Goal: Task Accomplishment & Management: Use online tool/utility

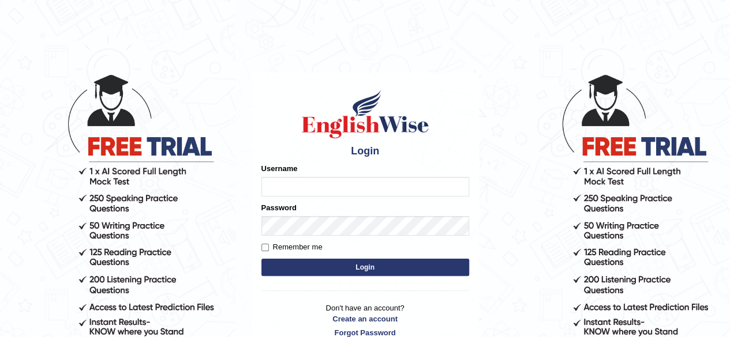
drag, startPoint x: 0, startPoint y: 0, endPoint x: 287, endPoint y: 186, distance: 342.3
click at [287, 186] on input "Username" at bounding box center [365, 187] width 208 height 20
type input "0466127642"
click at [277, 264] on button "Login" at bounding box center [365, 267] width 208 height 17
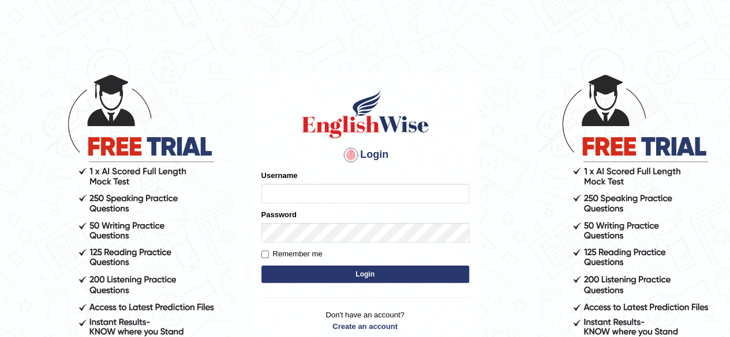
click at [313, 189] on input "Username" at bounding box center [365, 194] width 208 height 20
type input "0466127642"
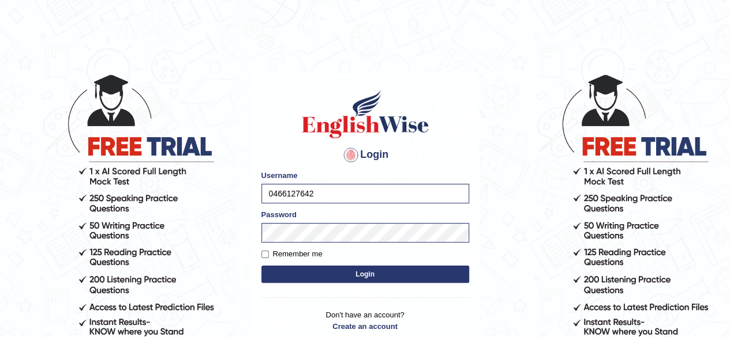
click at [227, 294] on body "Login Please fix the following errors: Username 0466127642 Password Remember me…" at bounding box center [365, 204] width 730 height 337
click at [388, 276] on button "Login" at bounding box center [365, 274] width 208 height 17
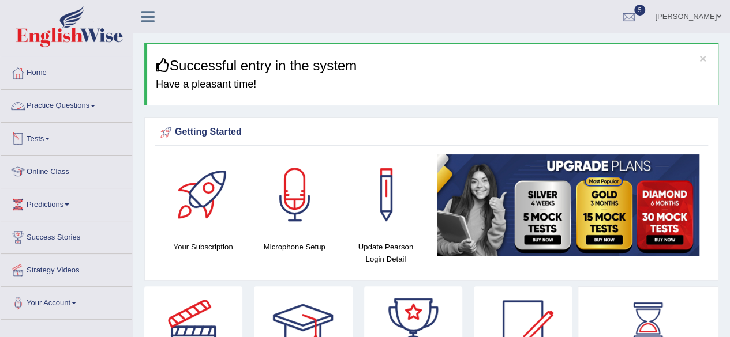
click at [50, 143] on link "Tests" at bounding box center [66, 137] width 131 height 29
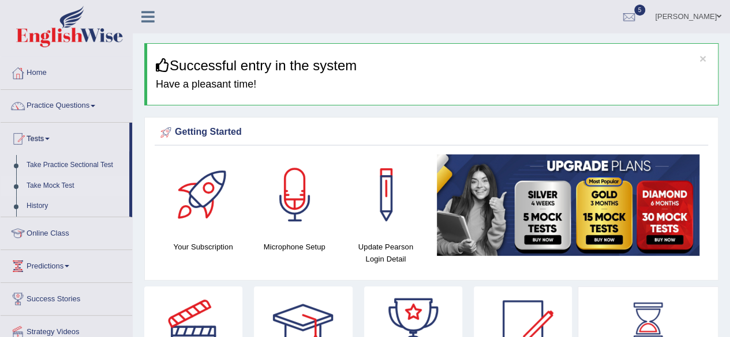
click at [62, 187] on link "Take Mock Test" at bounding box center [75, 186] width 108 height 21
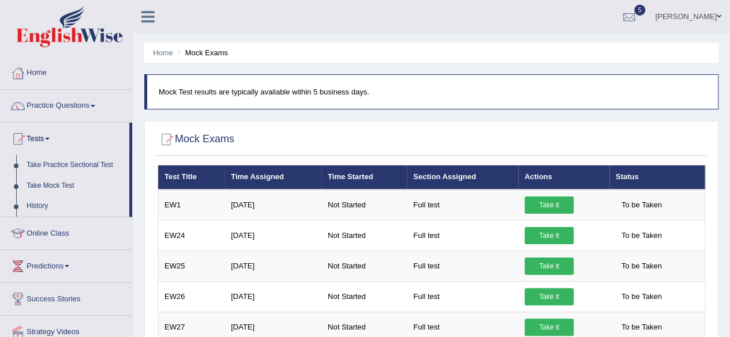
click at [638, 137] on div at bounding box center [430, 140] width 547 height 24
click at [36, 205] on link "History" at bounding box center [75, 206] width 108 height 21
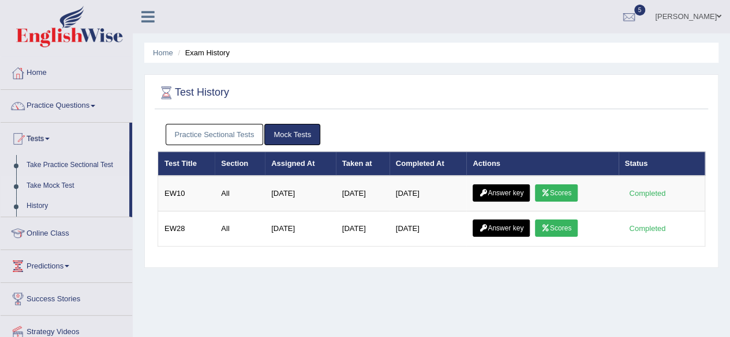
click at [66, 183] on link "Take Mock Test" at bounding box center [75, 186] width 108 height 21
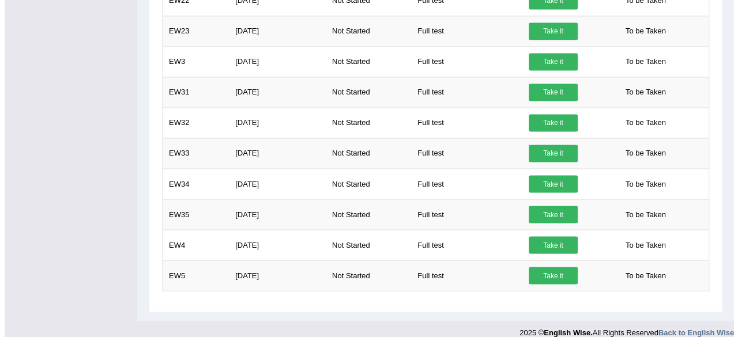
scroll to position [908, 0]
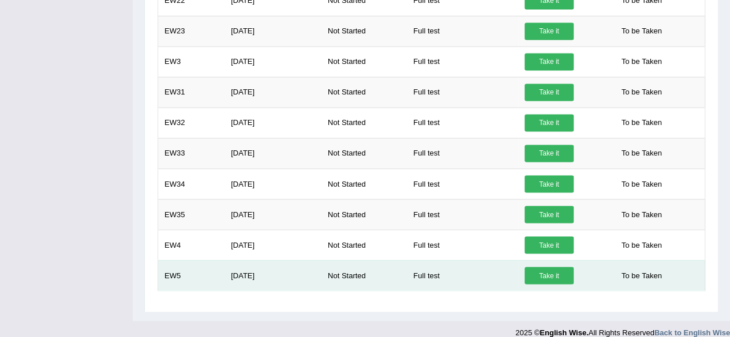
click at [543, 275] on link "Take it" at bounding box center [548, 275] width 49 height 17
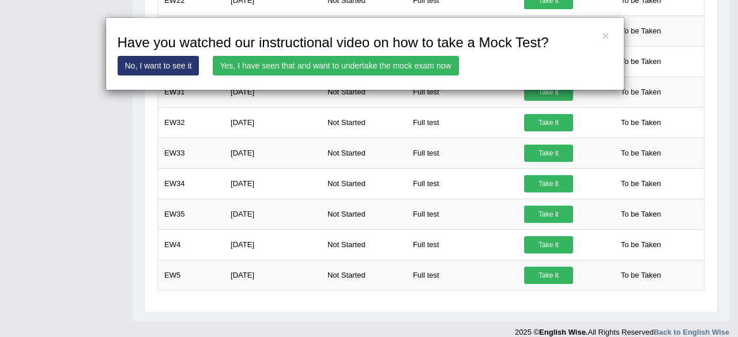
click at [302, 70] on link "Yes, I have seen that and want to undertake the mock exam now" at bounding box center [336, 66] width 246 height 20
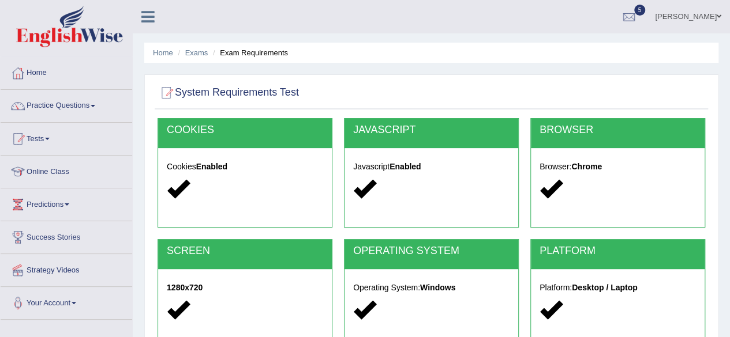
scroll to position [268, 0]
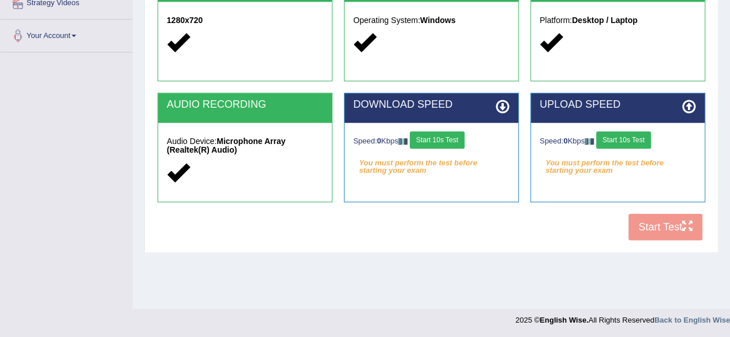
click at [446, 143] on button "Start 10s Test" at bounding box center [436, 139] width 55 height 17
click at [449, 145] on button "Start 10s Test" at bounding box center [449, 139] width 55 height 17
click at [625, 141] on button "Start 10s Test" at bounding box center [623, 139] width 55 height 17
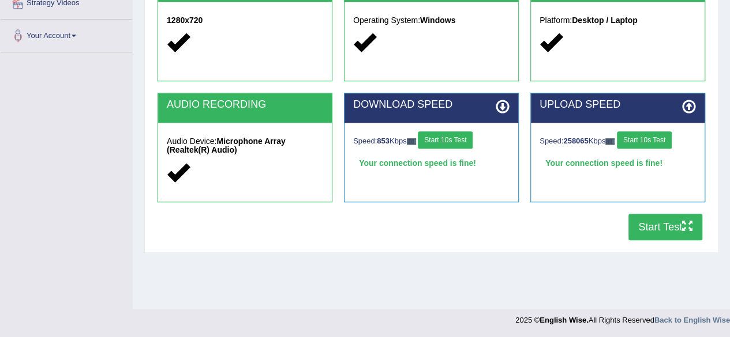
click at [658, 227] on button "Start Test" at bounding box center [665, 227] width 74 height 27
